Goal: Task Accomplishment & Management: Use online tool/utility

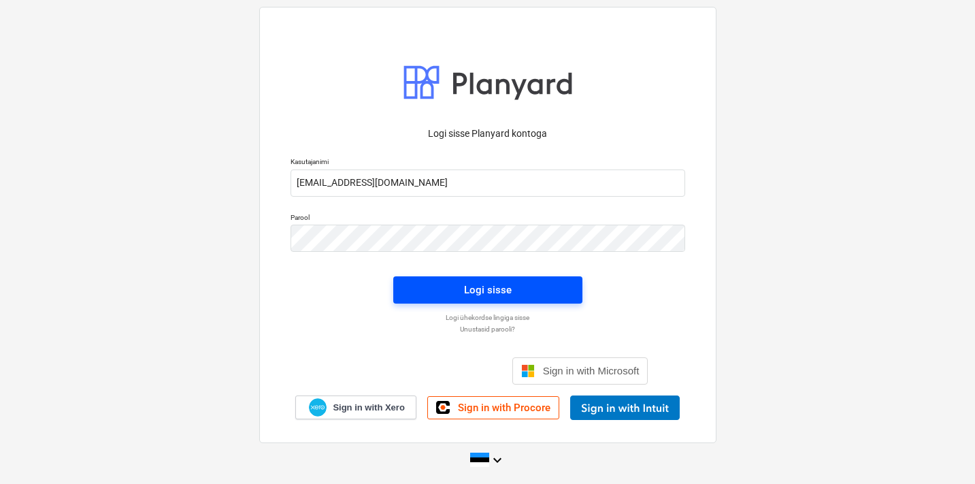
click at [474, 291] on div "Logi sisse" at bounding box center [488, 290] width 48 height 18
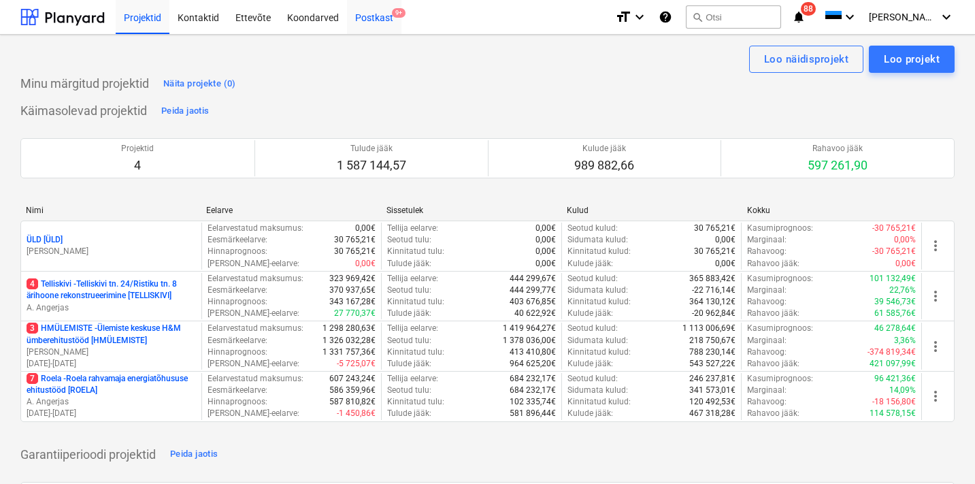
click at [380, 23] on div "Postkast 9+" at bounding box center [374, 16] width 54 height 35
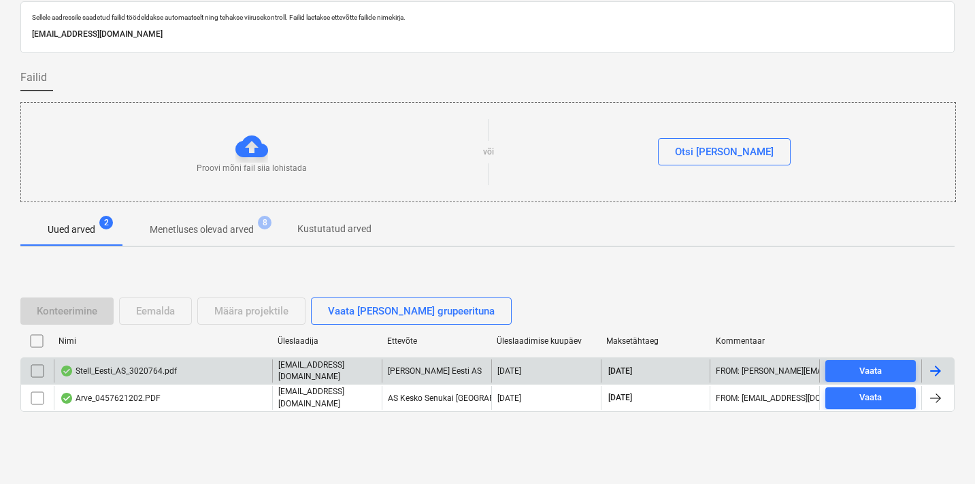
scroll to position [44, 0]
click at [189, 371] on div "Stell_Eesti_AS_3020764.pdf" at bounding box center [163, 371] width 218 height 23
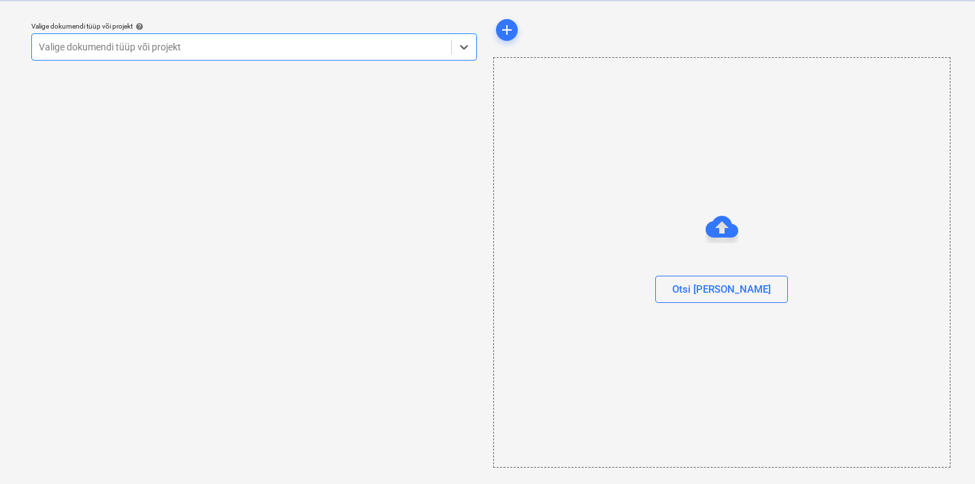
scroll to position [35, 0]
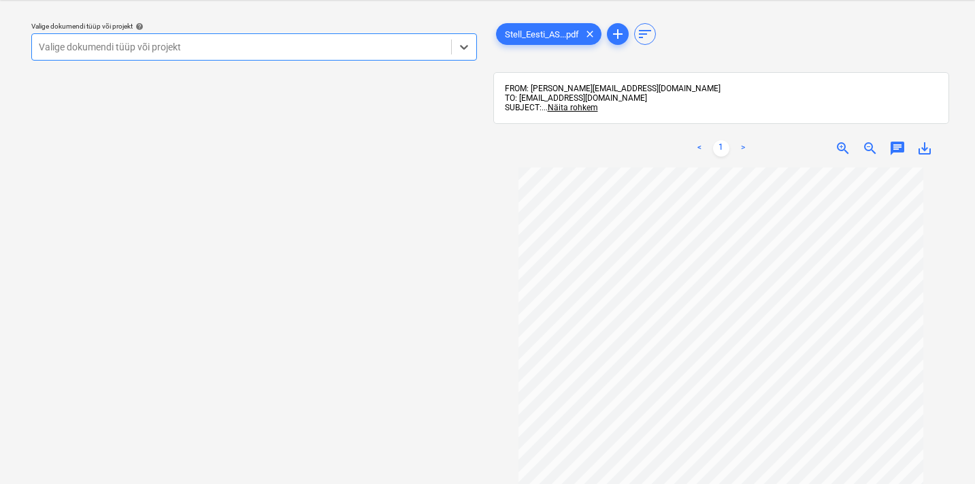
click at [165, 44] on div "Valige dokumendi tüüp või projekt" at bounding box center [241, 46] width 405 height 11
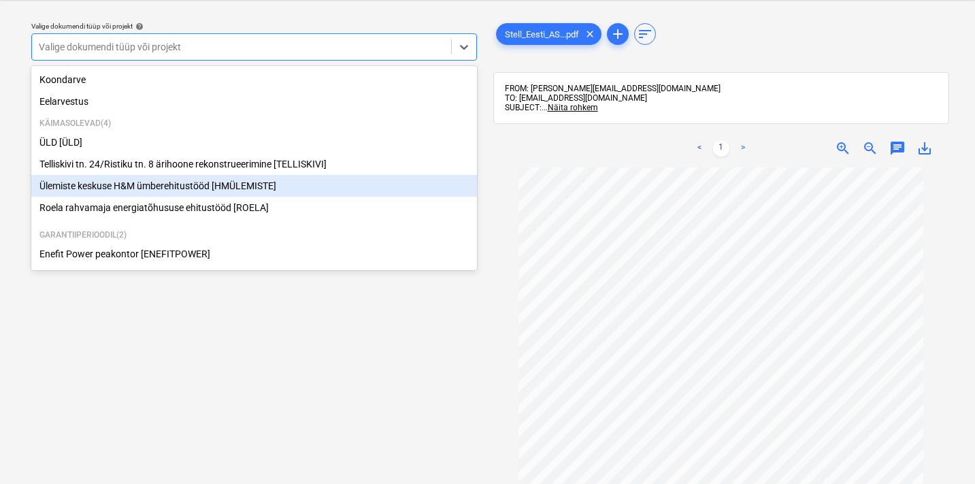
click at [97, 189] on div "Ülemiste keskuse H&M ümberehitustööd [HMÜLEMISTE]" at bounding box center [253, 186] width 445 height 22
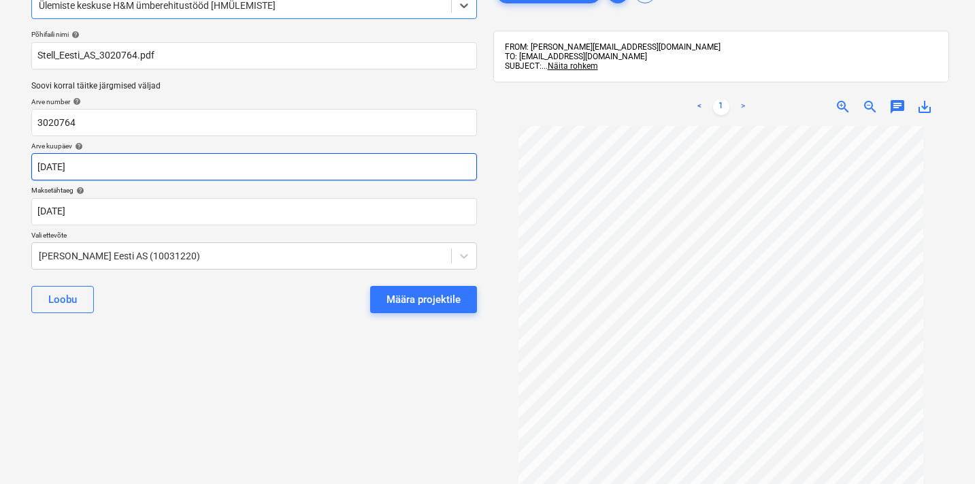
scroll to position [85, 0]
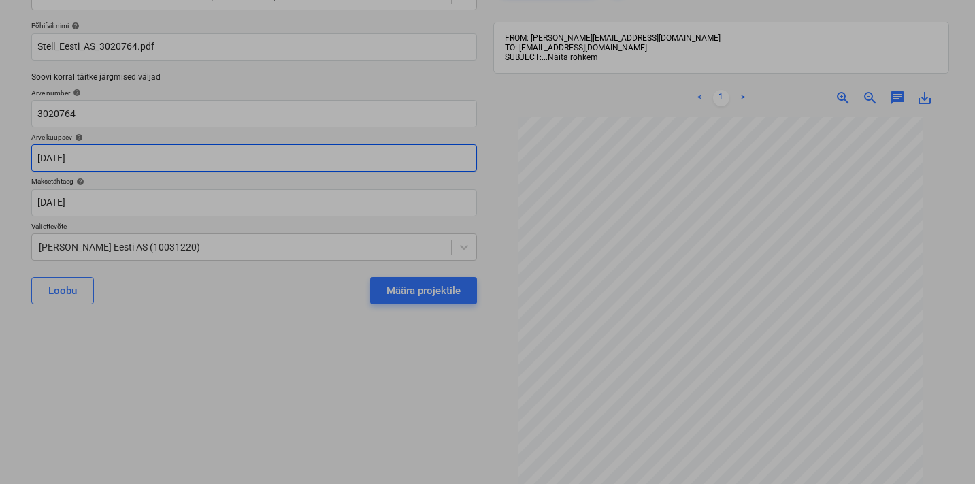
click at [92, 148] on body "Projektid Kontaktid Ettevõte Koondarved Postkast 9+ format_size keyboard_arrow_…" at bounding box center [487, 157] width 975 height 484
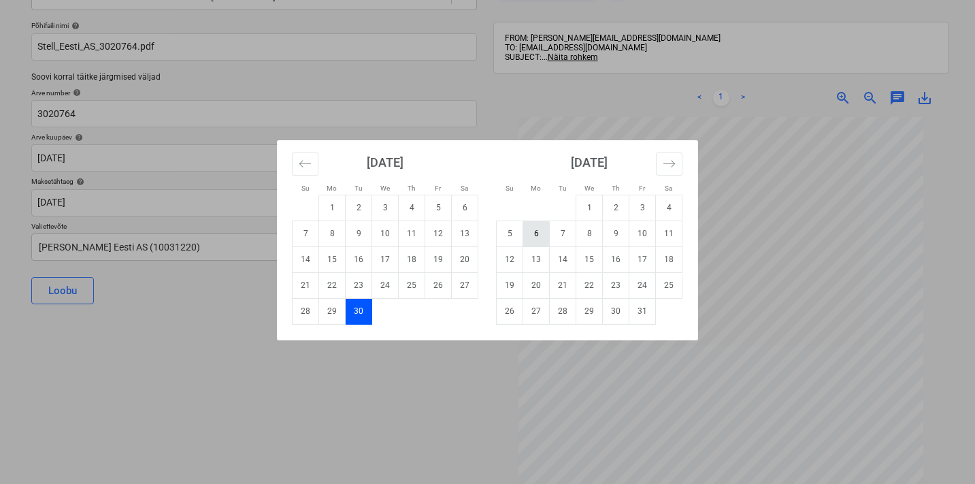
click at [538, 235] on td "6" at bounding box center [536, 233] width 27 height 26
type input "[DATE]"
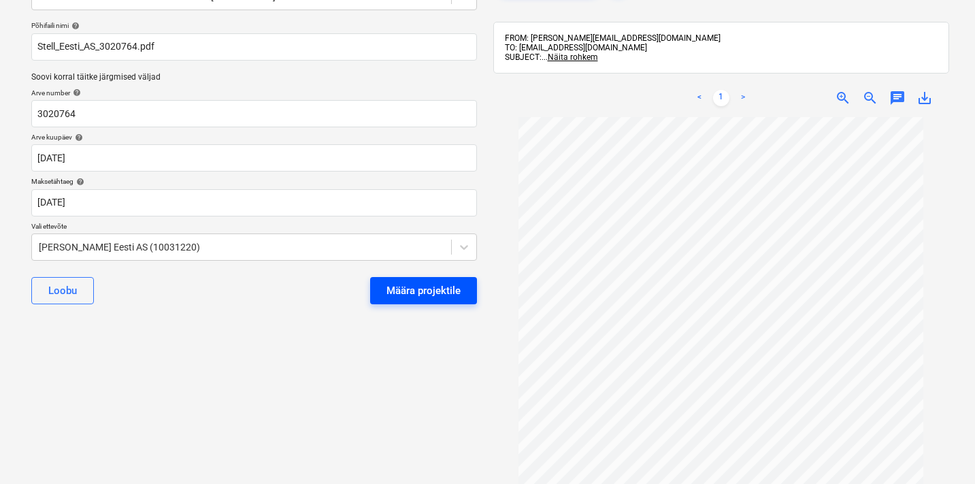
click at [448, 288] on div "Määra projektile" at bounding box center [423, 291] width 74 height 18
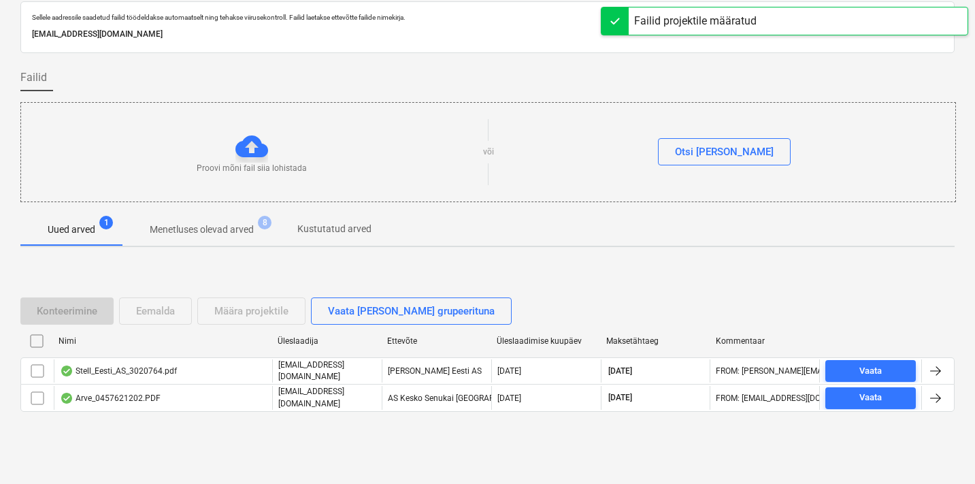
scroll to position [44, 0]
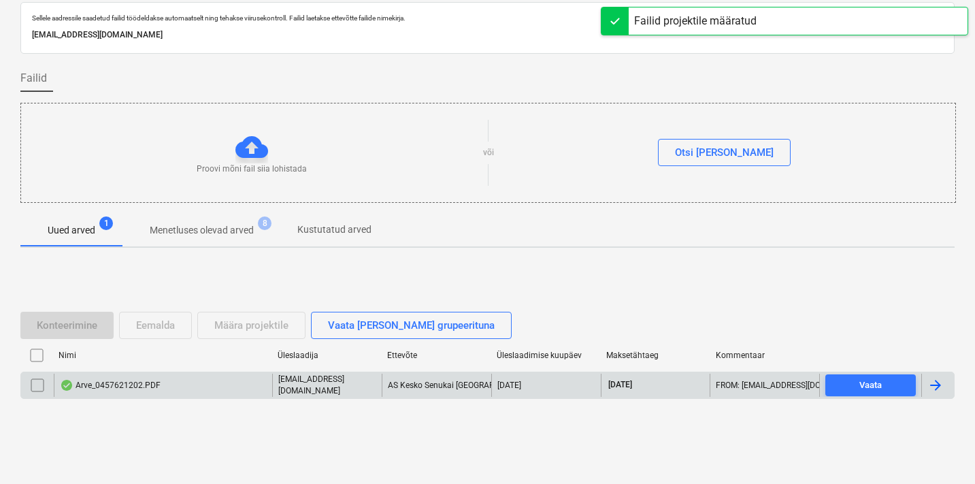
click at [148, 383] on div "Arve_0457621202.PDF" at bounding box center [110, 384] width 101 height 11
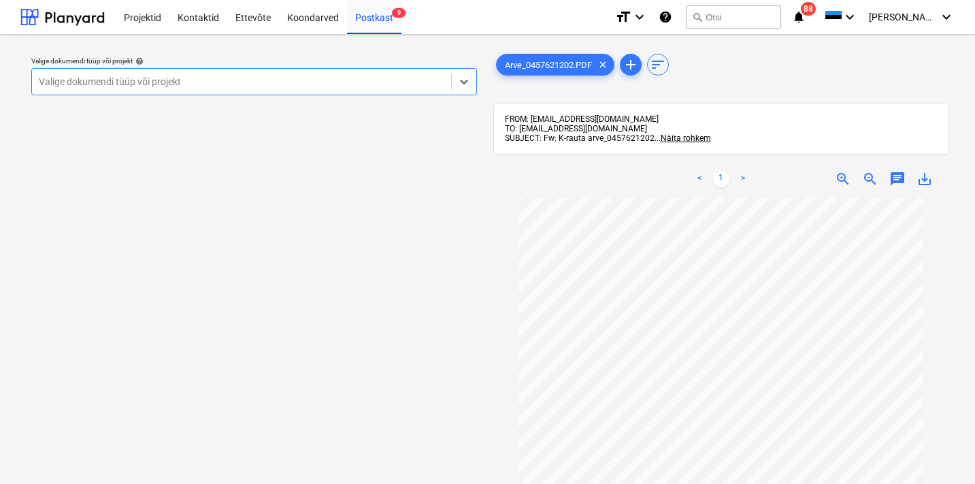
click at [203, 84] on div at bounding box center [241, 82] width 405 height 14
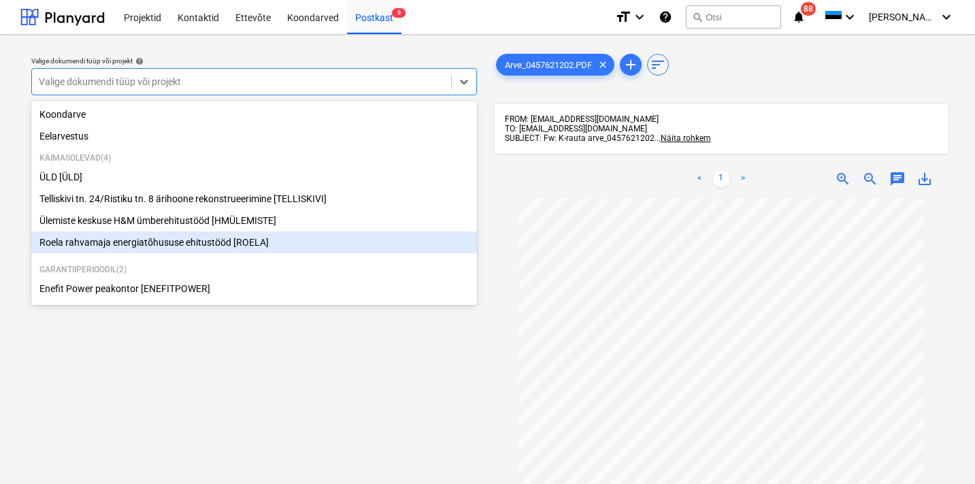
click at [109, 239] on div "Roela rahvamaja energiatõhususe ehitustööd [ROELA]" at bounding box center [253, 242] width 445 height 22
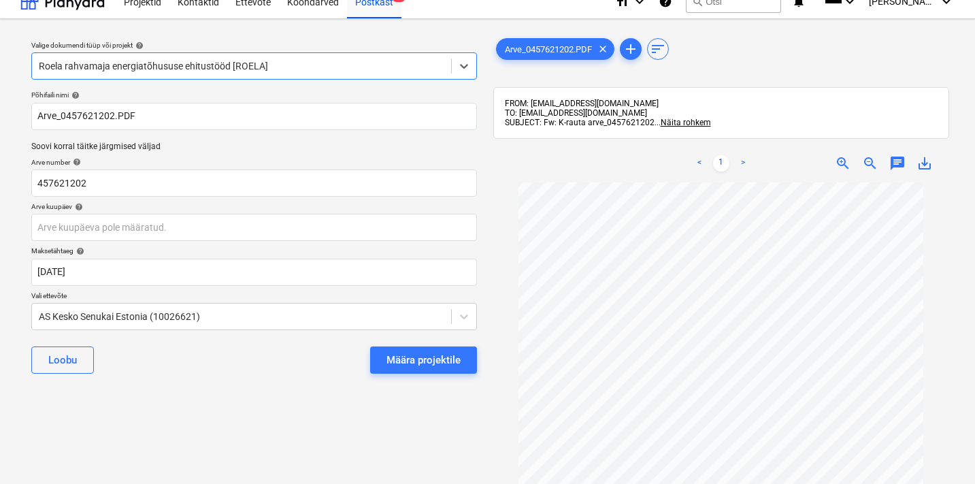
scroll to position [3, 0]
click at [124, 227] on body "Projektid Kontaktid Ettevõte Koondarved Postkast 9 format_size keyboard_arrow_d…" at bounding box center [487, 226] width 975 height 484
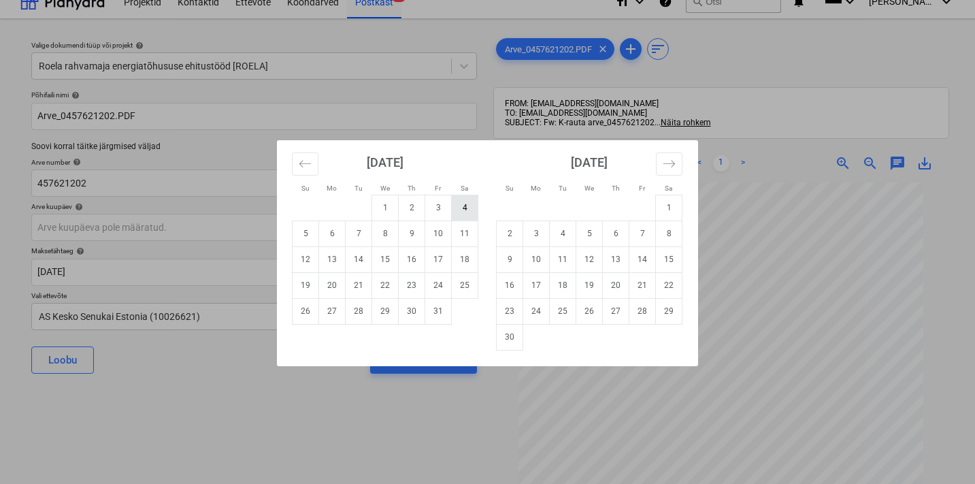
click at [467, 202] on td "4" at bounding box center [465, 208] width 27 height 26
type input "[DATE]"
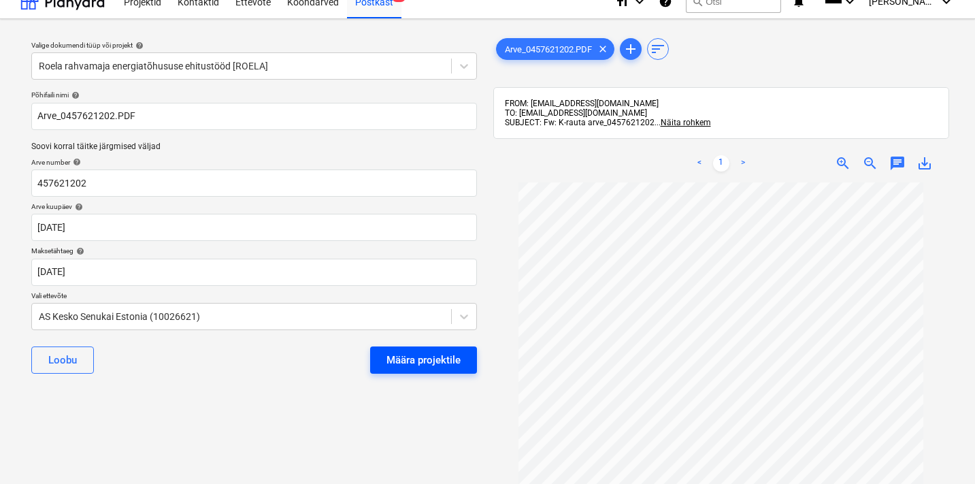
click at [400, 355] on div "Määra projektile" at bounding box center [423, 360] width 74 height 18
